Goal: Contribute content: Contribute content

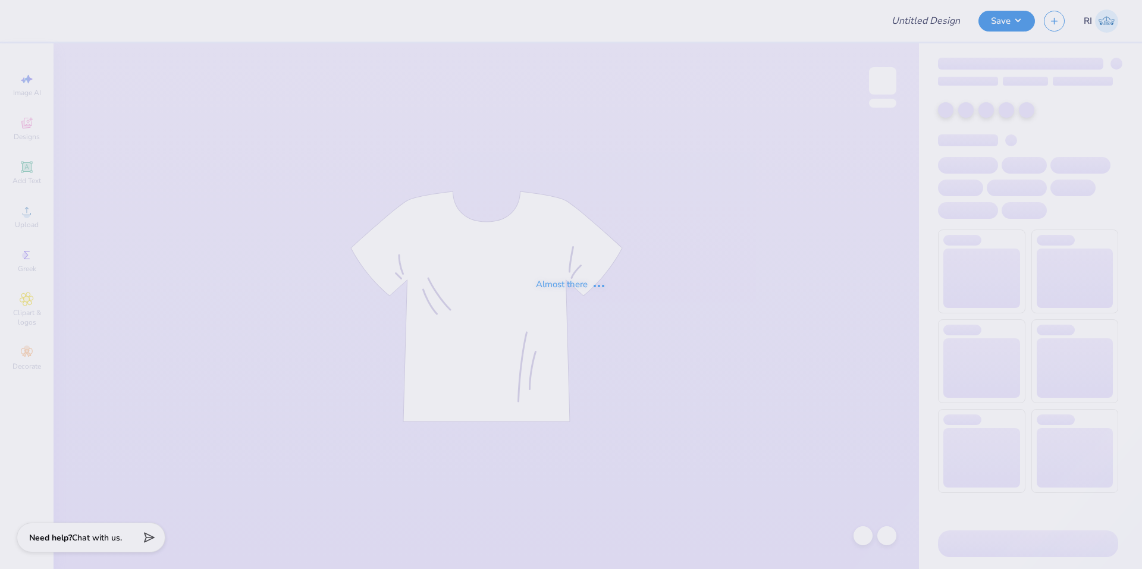
type input "UGC_3275"
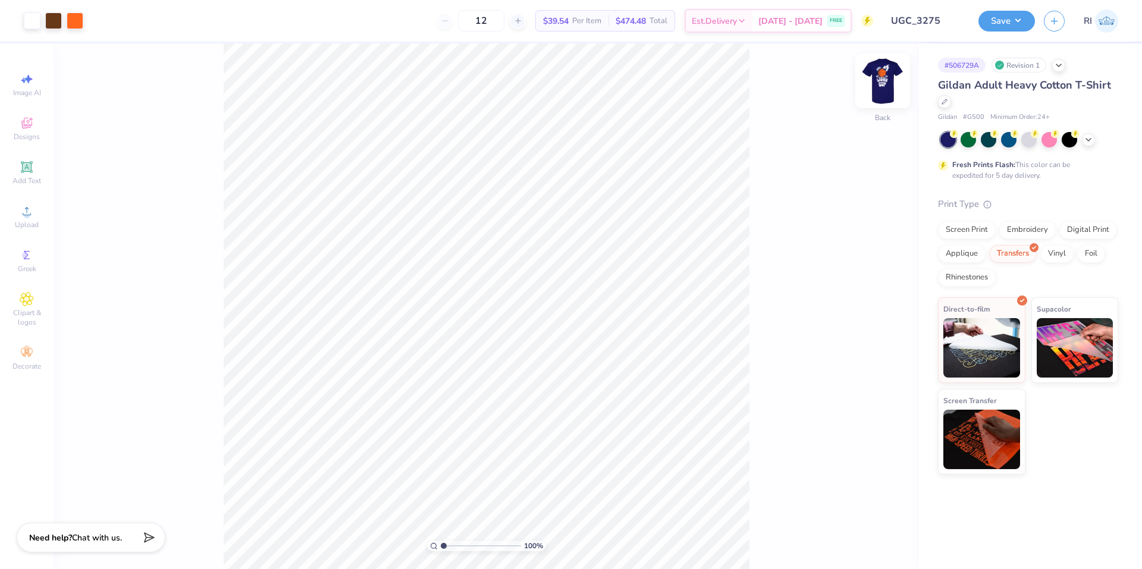
click at [881, 81] on img at bounding box center [883, 81] width 48 height 48
type input "5.47860533190648"
type input "3.25"
click at [864, 536] on icon at bounding box center [863, 536] width 12 height 12
type input "5.47860533190648"
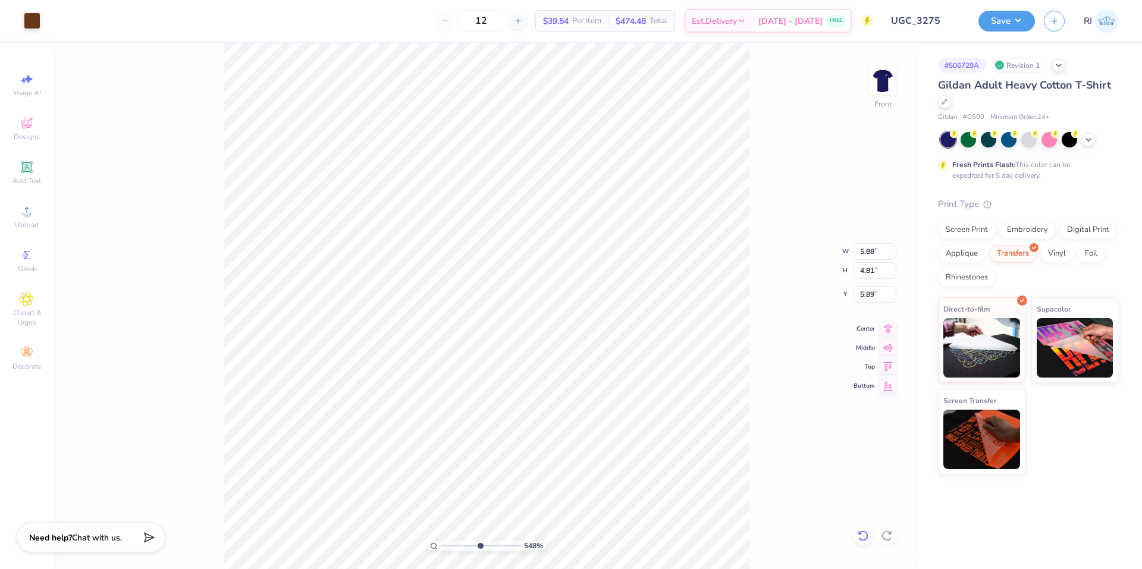
type input "6.28"
click at [869, 532] on div at bounding box center [862, 535] width 19 height 19
click at [27, 18] on div at bounding box center [32, 19] width 17 height 17
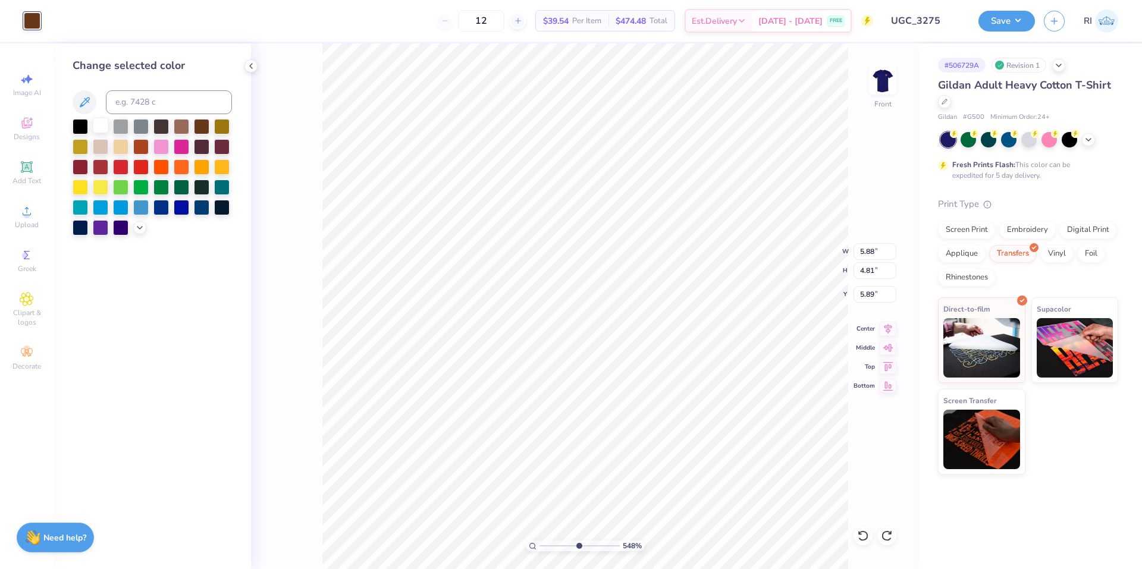
click at [102, 124] on div at bounding box center [100, 125] width 15 height 15
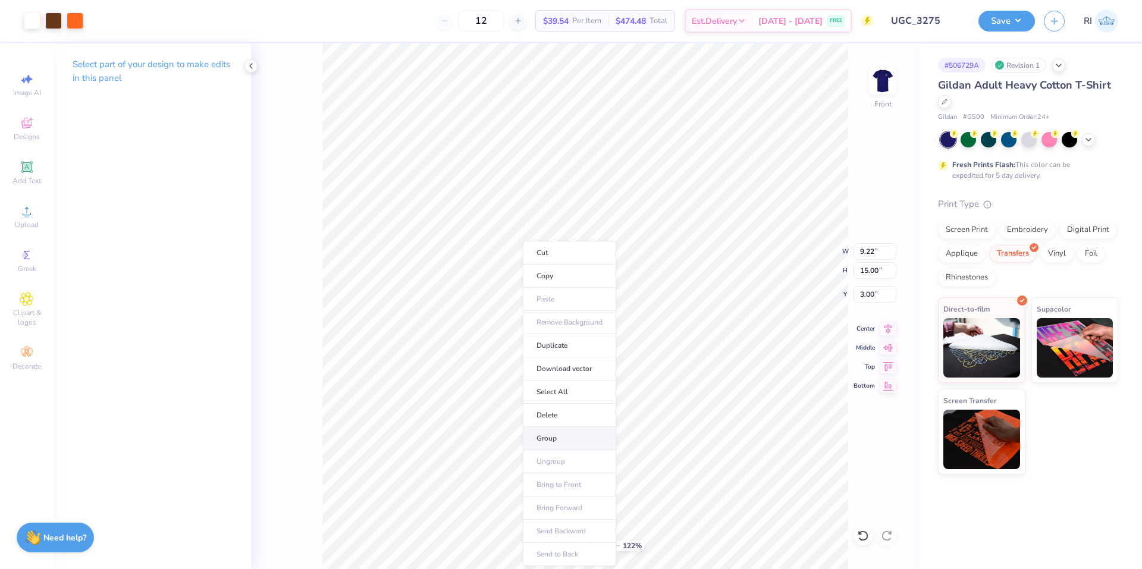
click at [570, 432] on li "Group" at bounding box center [569, 438] width 93 height 23
click at [881, 83] on img at bounding box center [883, 81] width 48 height 48
click at [1014, 27] on button "Save" at bounding box center [1006, 19] width 56 height 21
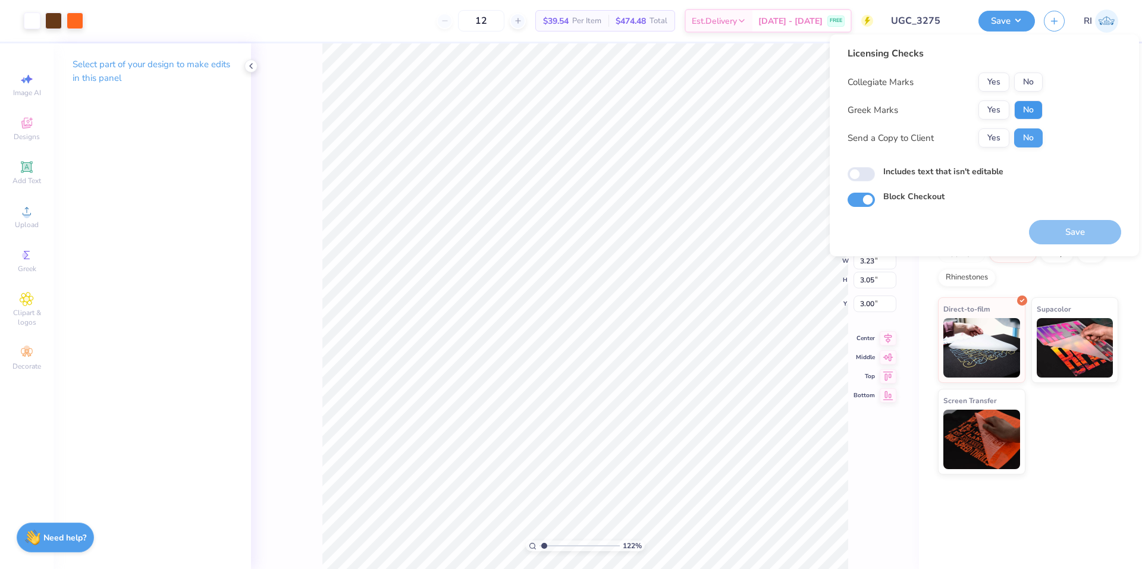
click at [1025, 113] on button "No" at bounding box center [1028, 109] width 29 height 19
click at [1026, 85] on button "No" at bounding box center [1028, 82] width 29 height 19
click at [1055, 231] on button "Save" at bounding box center [1075, 232] width 92 height 24
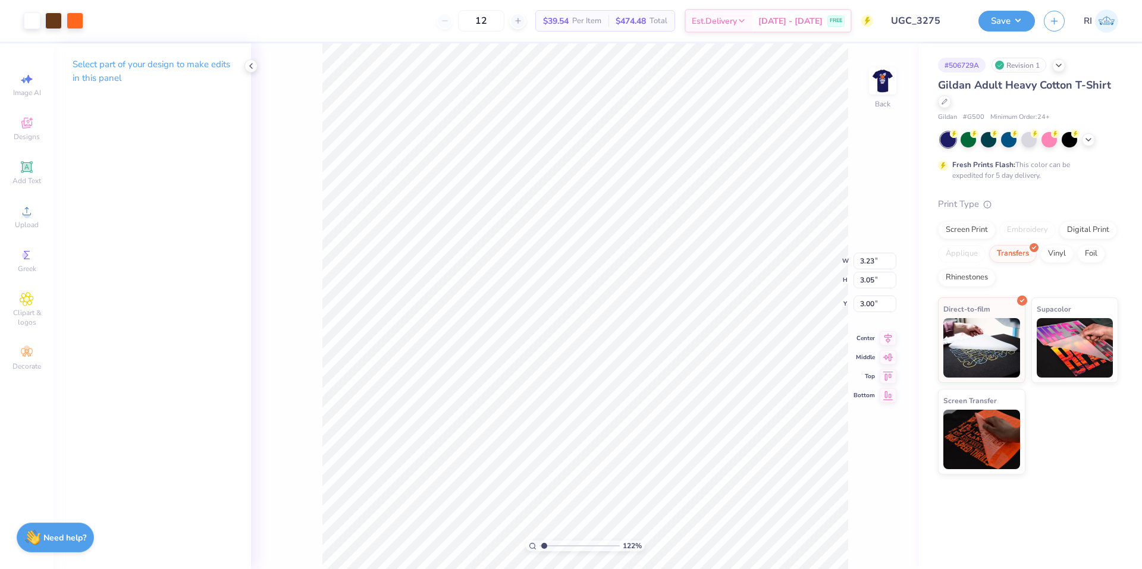
type input "1.22152498603932"
